Goal: Task Accomplishment & Management: Manage account settings

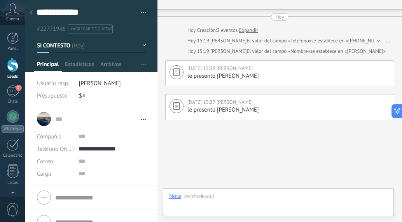
click at [15, 68] on div at bounding box center [13, 65] width 12 height 14
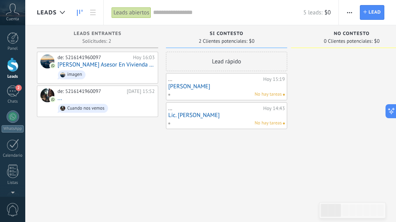
click at [132, 149] on div "de: 5216141960097 [DATE] 16:03 [PERSON_NAME] Asesor En Vivienda Vertical imagen…" at bounding box center [97, 112] width 121 height 120
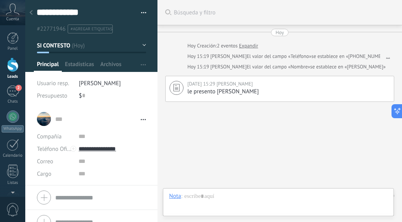
scroll to position [16, 0]
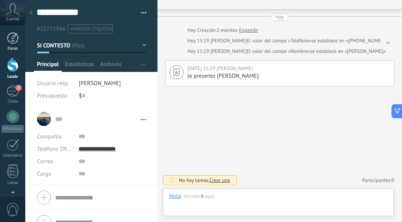
click at [16, 42] on div at bounding box center [13, 38] width 12 height 12
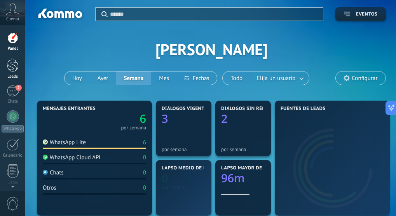
click at [10, 68] on div at bounding box center [13, 65] width 12 height 14
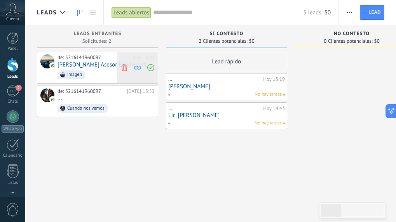
click at [122, 68] on icon at bounding box center [124, 67] width 7 height 7
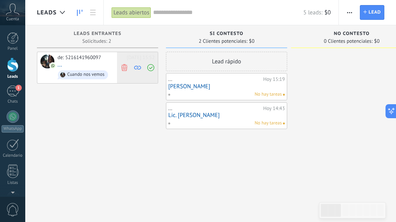
click at [125, 66] on use at bounding box center [124, 67] width 6 height 7
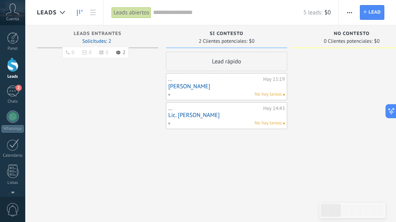
click at [92, 41] on span "Solicitudes: 2 0 0 0 2 0 0 0 2" at bounding box center [96, 41] width 29 height 5
click at [20, 89] on span "2" at bounding box center [19, 88] width 6 height 6
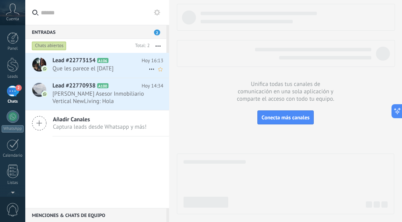
click at [79, 70] on span "Que les parece el [DATE]" at bounding box center [100, 68] width 96 height 7
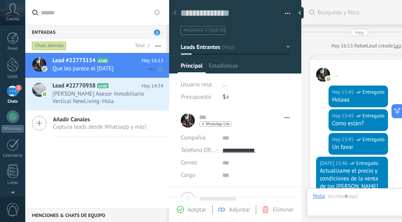
type textarea "**********"
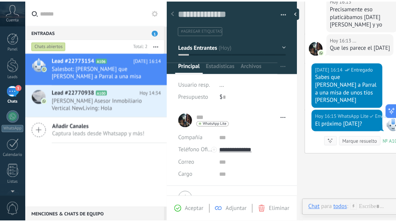
scroll to position [634, 0]
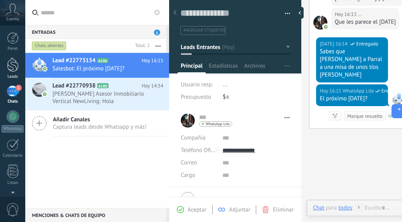
click at [11, 67] on div at bounding box center [13, 65] width 12 height 14
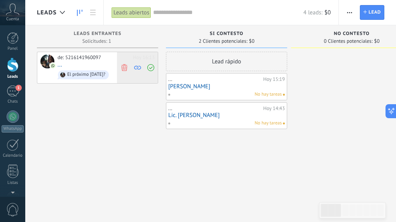
click at [125, 68] on use at bounding box center [124, 67] width 6 height 7
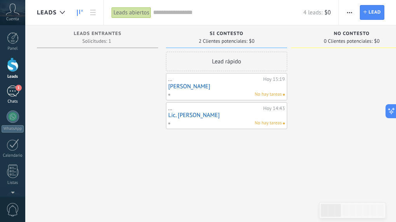
click at [10, 94] on div "1" at bounding box center [13, 91] width 12 height 11
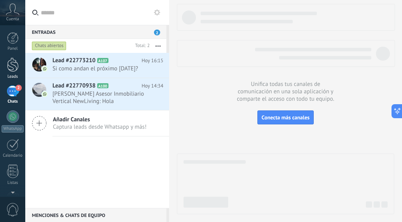
click at [14, 67] on div at bounding box center [13, 65] width 12 height 14
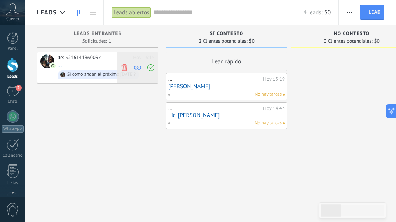
click at [124, 66] on icon at bounding box center [124, 67] width 7 height 7
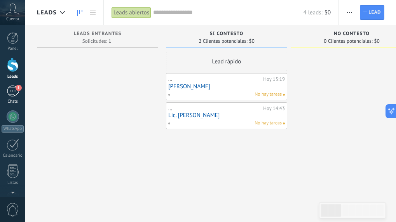
click at [10, 90] on div "1" at bounding box center [13, 91] width 12 height 11
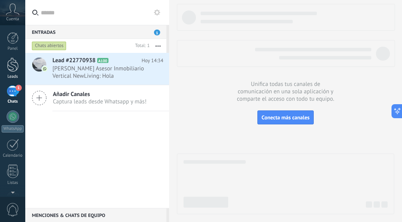
click at [17, 65] on div at bounding box center [13, 65] width 12 height 14
